Goal: Task Accomplishment & Management: Use online tool/utility

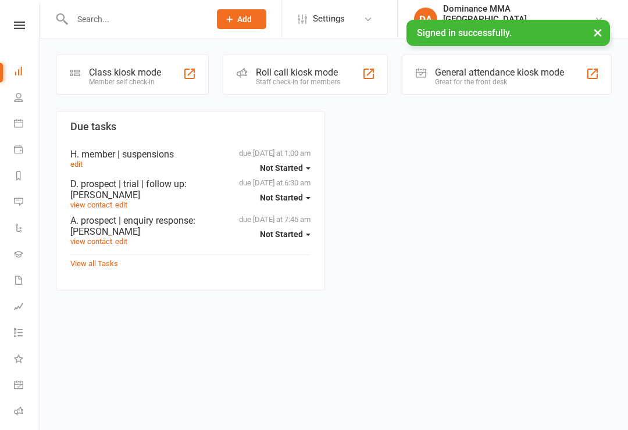
click at [131, 45] on div "Class kiosk mode Member self check-in Roll call kiosk mode Staff check-in for m…" at bounding box center [334, 173] width 589 height 271
click at [123, 78] on div "Member self check-in" at bounding box center [125, 82] width 72 height 8
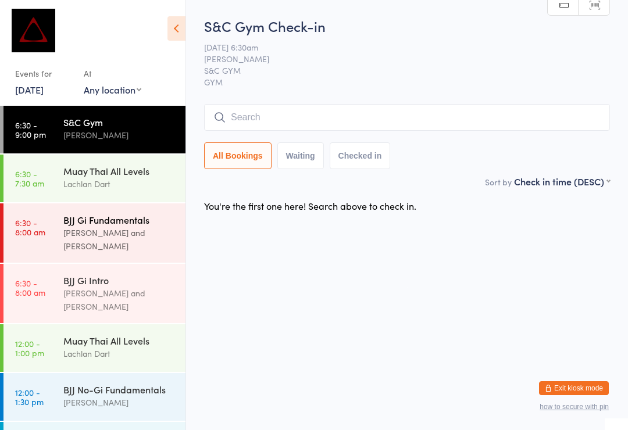
click at [111, 215] on div "BJJ Gi Fundamentals" at bounding box center [119, 219] width 112 height 13
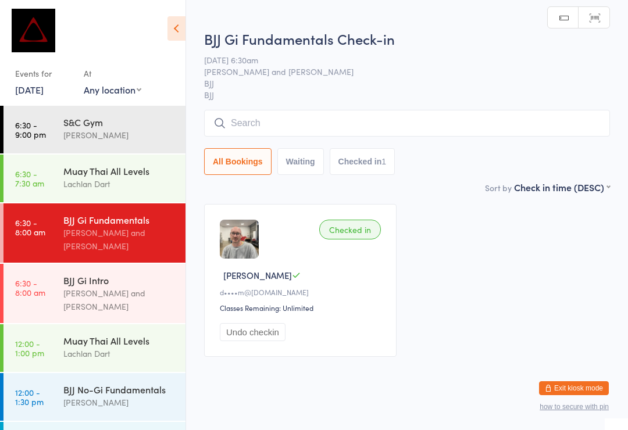
click at [387, 120] on input "search" at bounding box center [407, 123] width 406 height 27
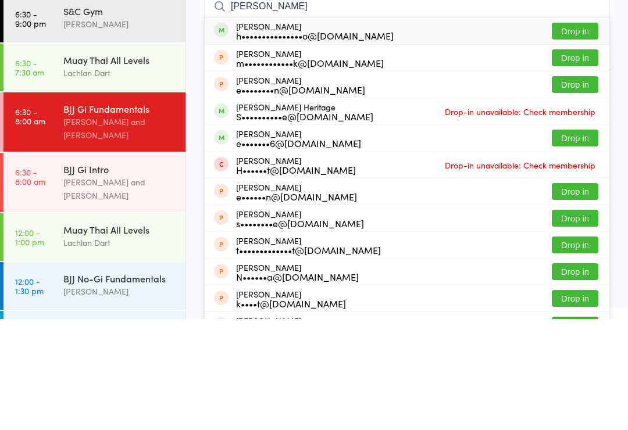
type input "[PERSON_NAME]"
click at [575, 134] on button "Drop in" at bounding box center [575, 142] width 47 height 17
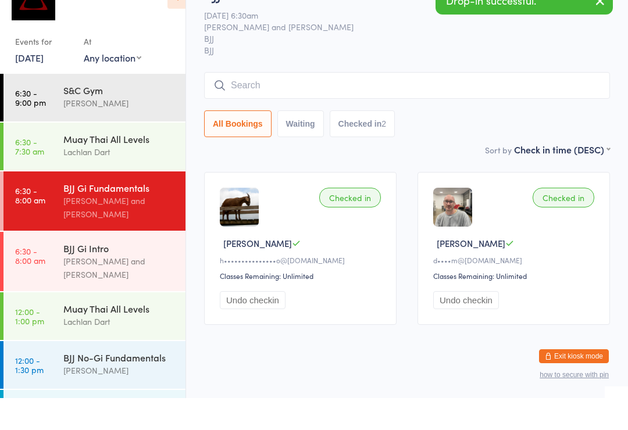
scroll to position [22, 0]
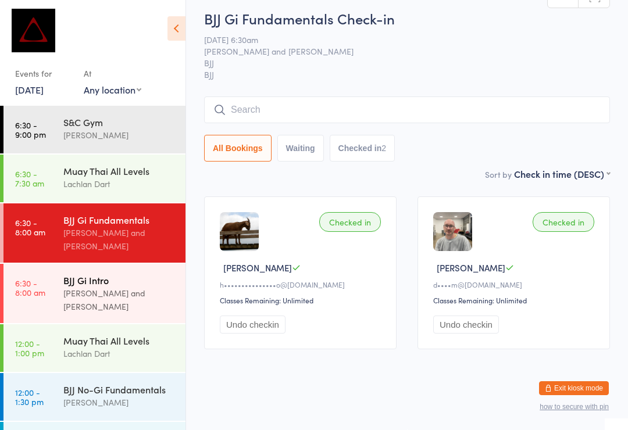
click at [108, 274] on div "BJJ Gi Intro" at bounding box center [119, 280] width 112 height 13
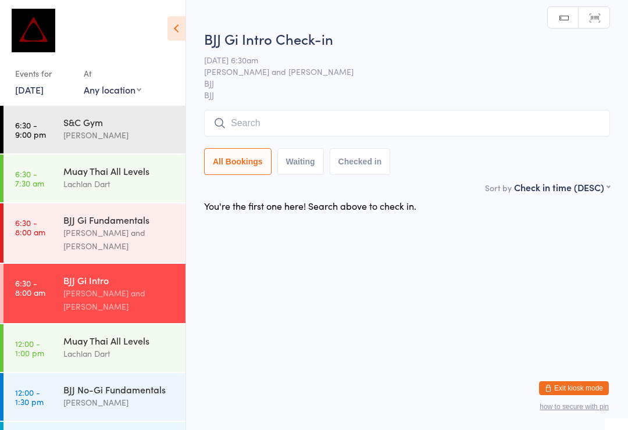
click at [250, 127] on input "search" at bounding box center [407, 123] width 406 height 27
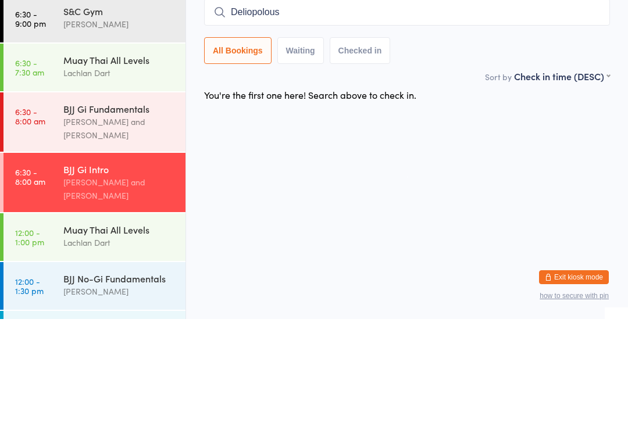
type input "Deliopolous"
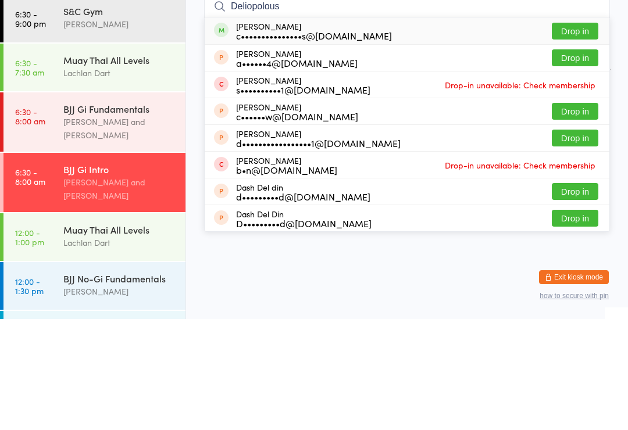
click at [574, 134] on button "Drop in" at bounding box center [575, 142] width 47 height 17
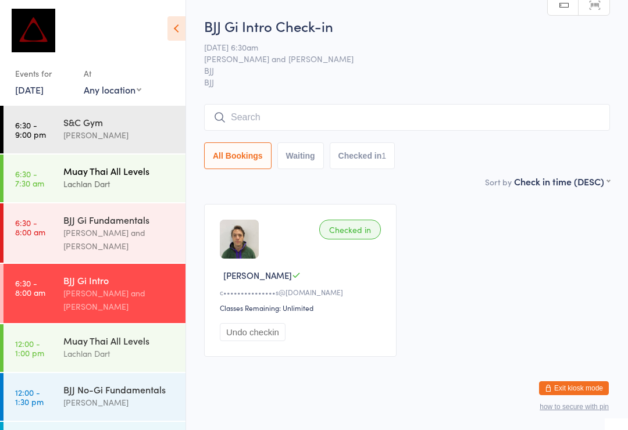
click at [143, 165] on div "Muay Thai All Levels" at bounding box center [119, 171] width 112 height 13
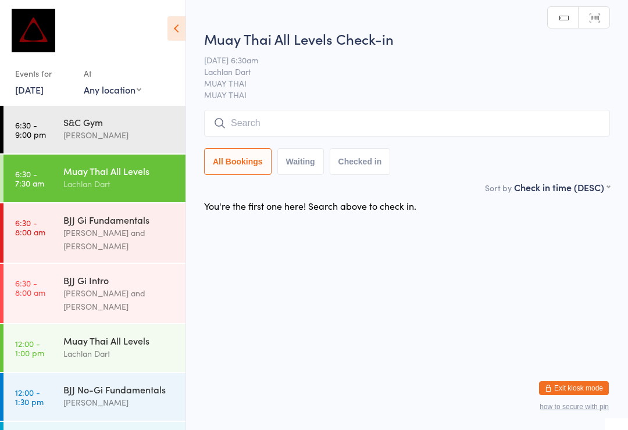
click at [297, 134] on input "search" at bounding box center [407, 123] width 406 height 27
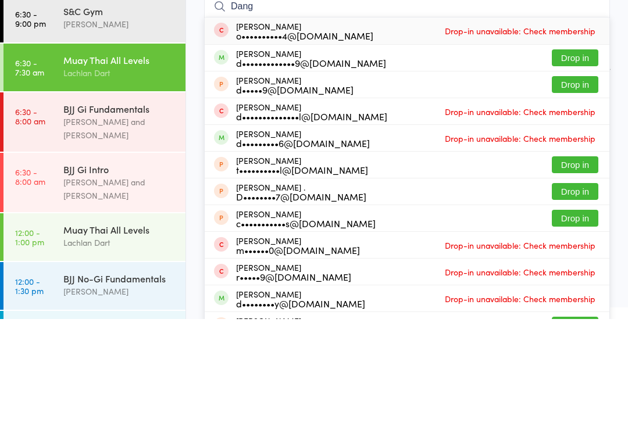
type input "Dang"
click at [576, 161] on button "Drop in" at bounding box center [575, 169] width 47 height 17
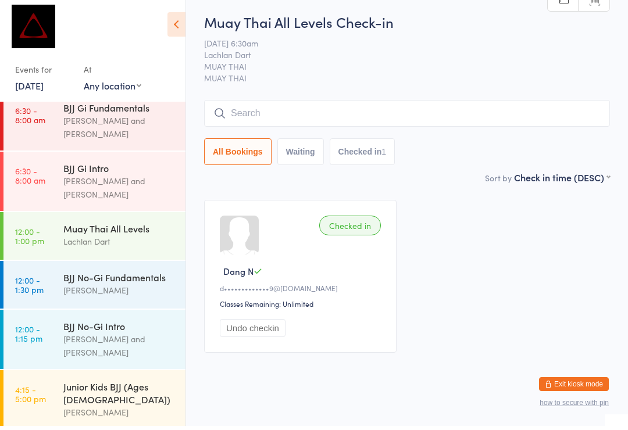
scroll to position [102, 0]
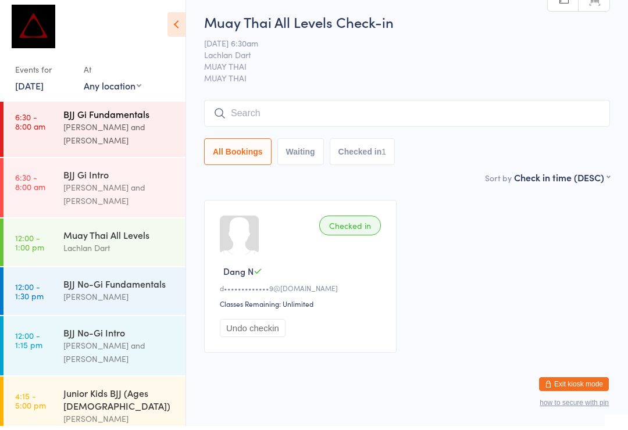
click at [125, 125] on div "Max Viney and David Hart" at bounding box center [119, 137] width 112 height 27
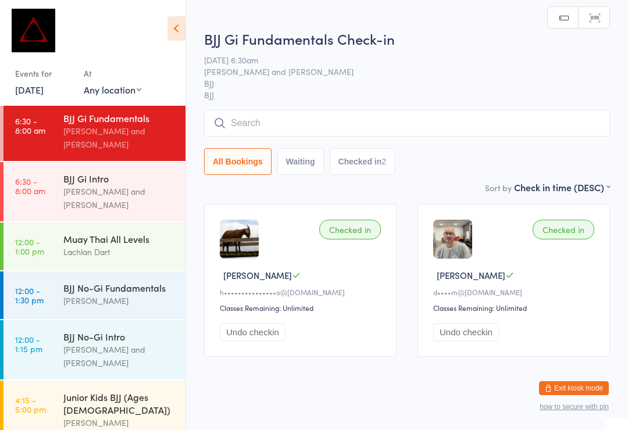
click at [396, 130] on input "search" at bounding box center [407, 123] width 406 height 27
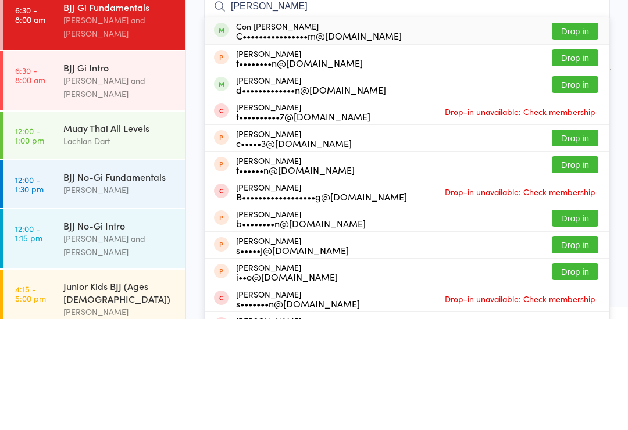
type input "Tam"
click at [575, 134] on button "Drop in" at bounding box center [575, 142] width 47 height 17
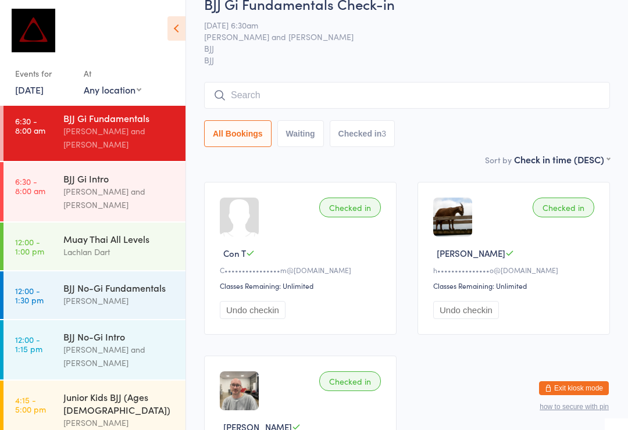
click at [297, 89] on input "search" at bounding box center [407, 95] width 406 height 27
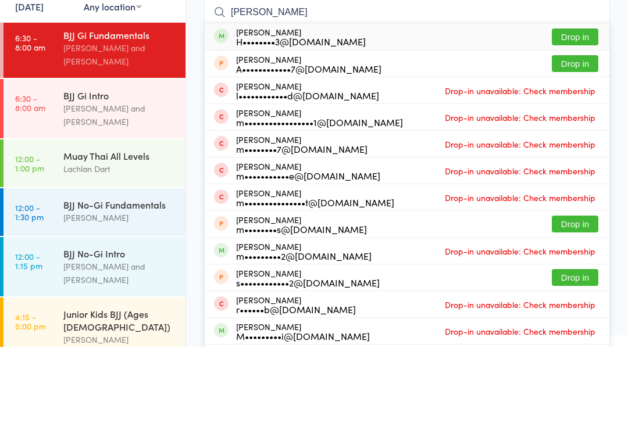
type input "Mike hammond"
click at [576, 112] on button "Drop in" at bounding box center [575, 120] width 47 height 17
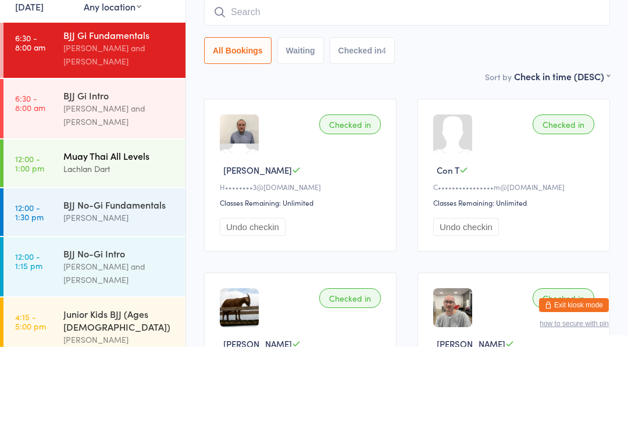
click at [83, 233] on div "Muay Thai All Levels" at bounding box center [119, 239] width 112 height 13
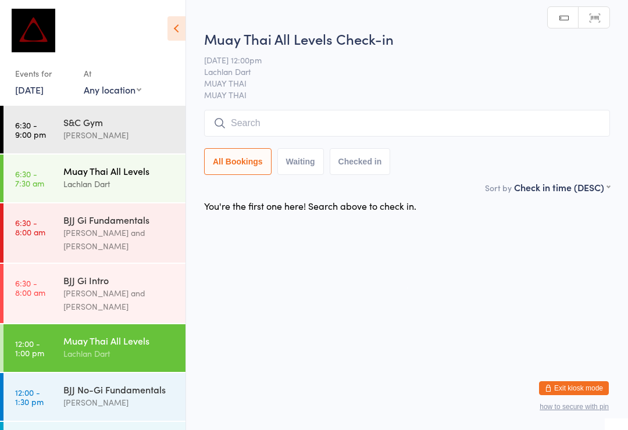
click at [74, 173] on div "Muay Thai All Levels" at bounding box center [119, 171] width 112 height 13
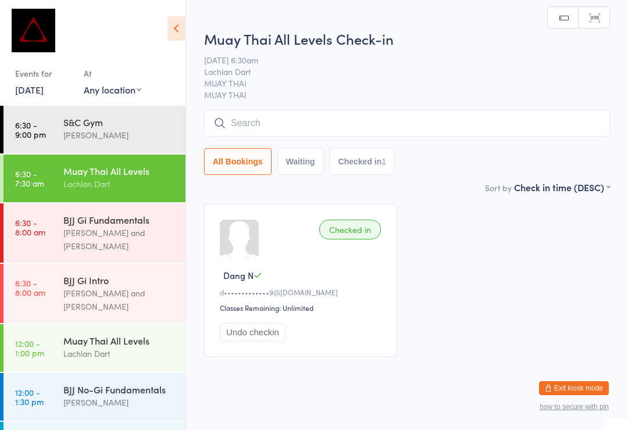
click at [337, 112] on input "search" at bounding box center [407, 123] width 406 height 27
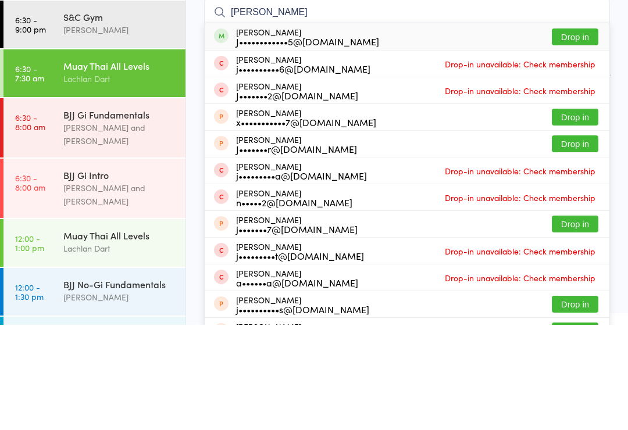
type input "Jay a"
click at [585, 134] on button "Drop in" at bounding box center [575, 142] width 47 height 17
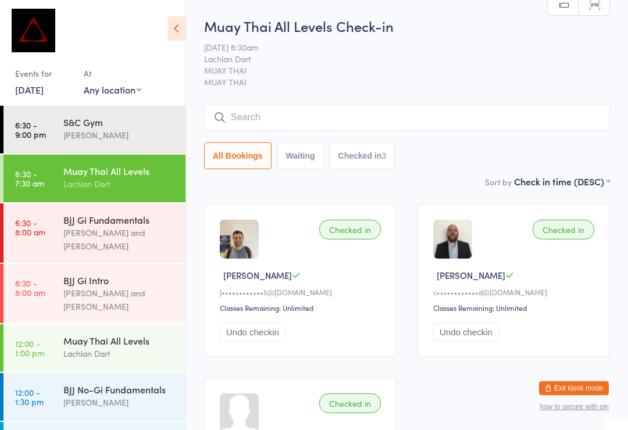
click at [102, 184] on div "Lachlan Dart" at bounding box center [119, 183] width 112 height 13
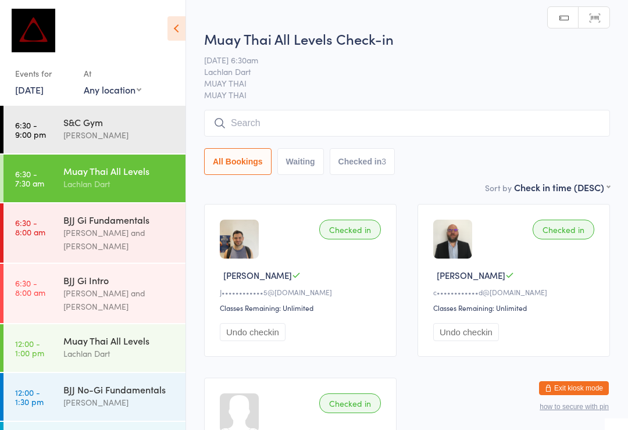
click at [276, 127] on input "search" at bounding box center [407, 123] width 406 height 27
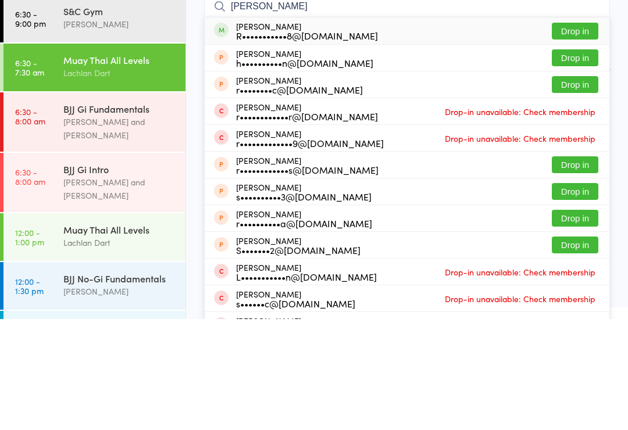
type input "Robin"
click at [586, 134] on button "Drop in" at bounding box center [575, 142] width 47 height 17
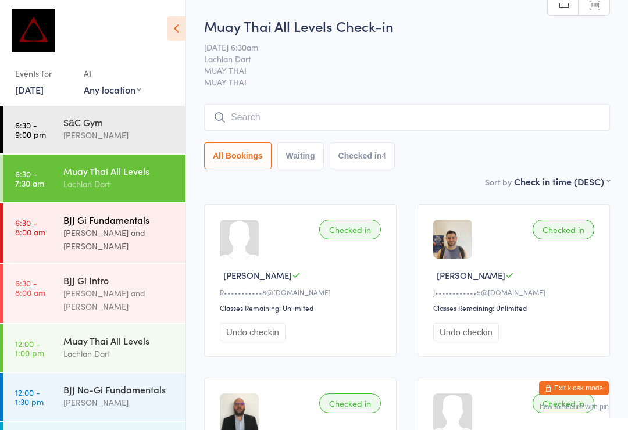
click at [149, 235] on div "Max Viney and David Hart" at bounding box center [119, 239] width 112 height 27
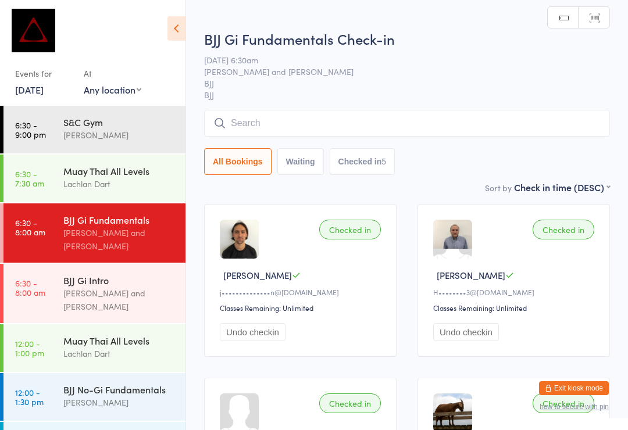
click at [460, 121] on input "search" at bounding box center [407, 123] width 406 height 27
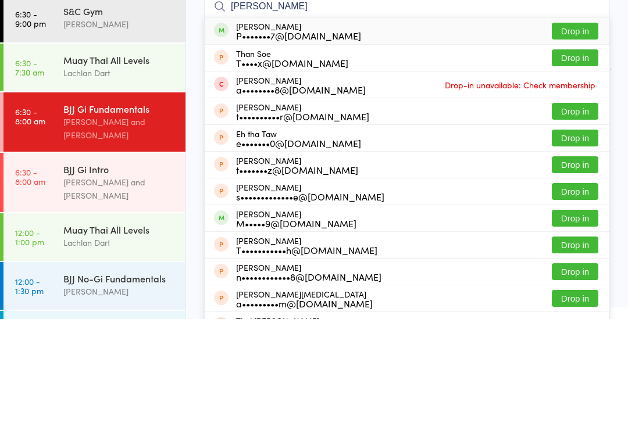
type input "Thach"
click at [586, 134] on button "Drop in" at bounding box center [575, 142] width 47 height 17
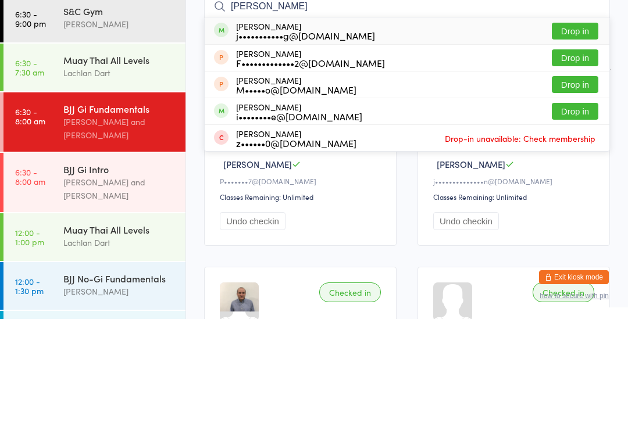
type input "Irv"
click at [568, 134] on button "Drop in" at bounding box center [575, 142] width 47 height 17
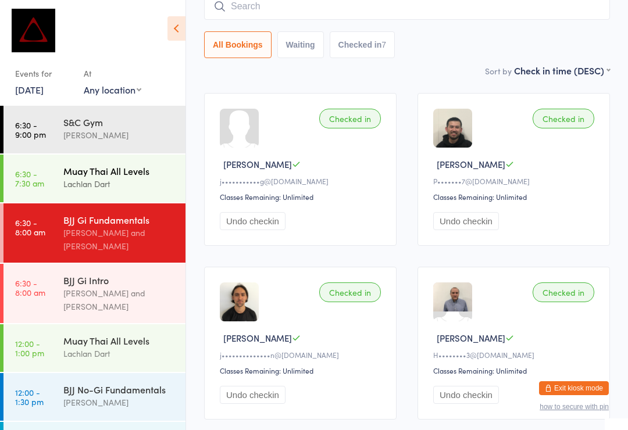
click at [49, 185] on link "6:30 - 7:30 am Muay Thai All Levels Lachlan Dart" at bounding box center [94, 179] width 182 height 48
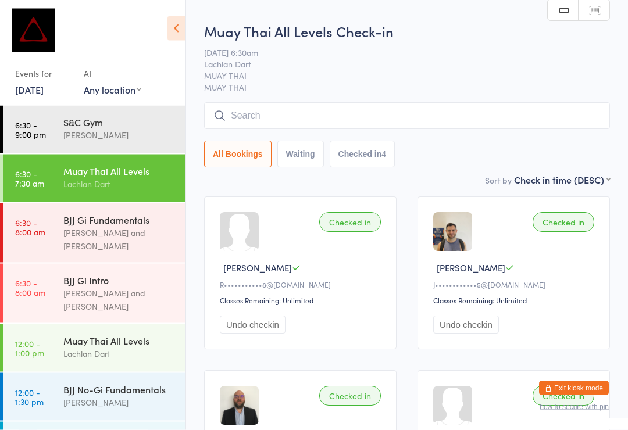
click at [241, 120] on input "search" at bounding box center [407, 116] width 406 height 27
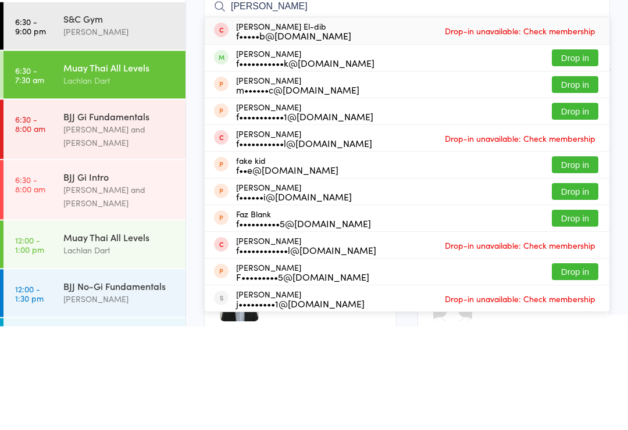
type input "Fadi"
click at [558, 154] on button "Drop in" at bounding box center [575, 162] width 47 height 17
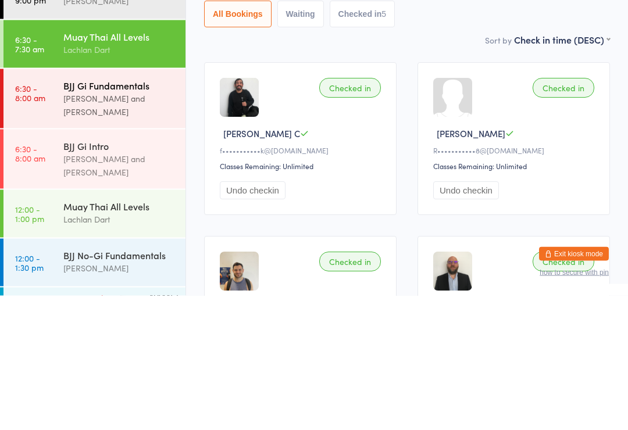
click at [126, 226] on div "Max Viney and David Hart" at bounding box center [119, 239] width 112 height 27
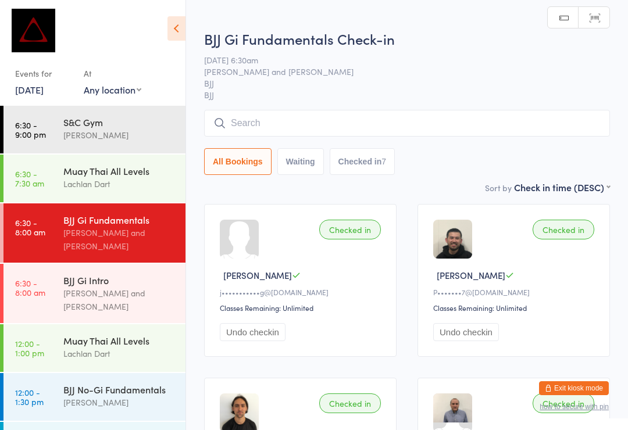
click at [304, 111] on input "search" at bounding box center [407, 123] width 406 height 27
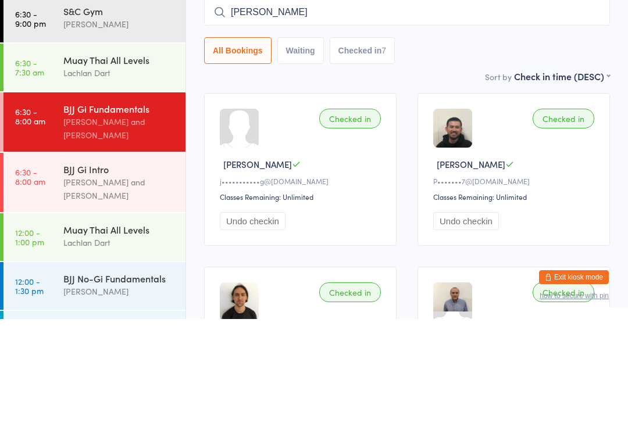
type input "David chen"
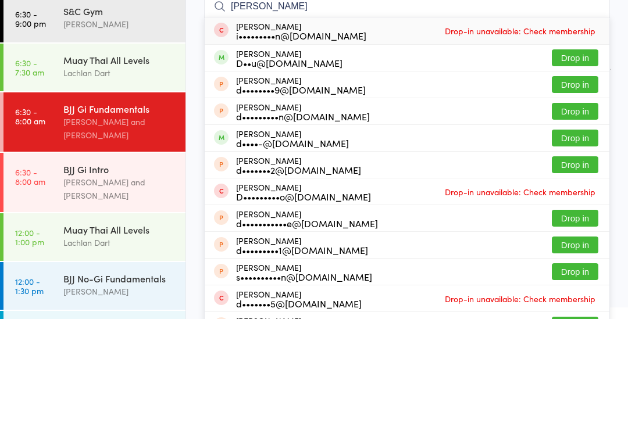
scroll to position [111, 0]
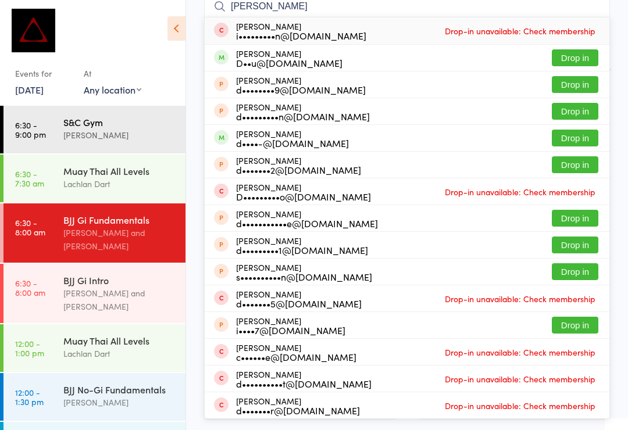
click at [109, 123] on div "S&C Gym" at bounding box center [119, 122] width 112 height 13
